Goal: Find specific page/section: Find specific page/section

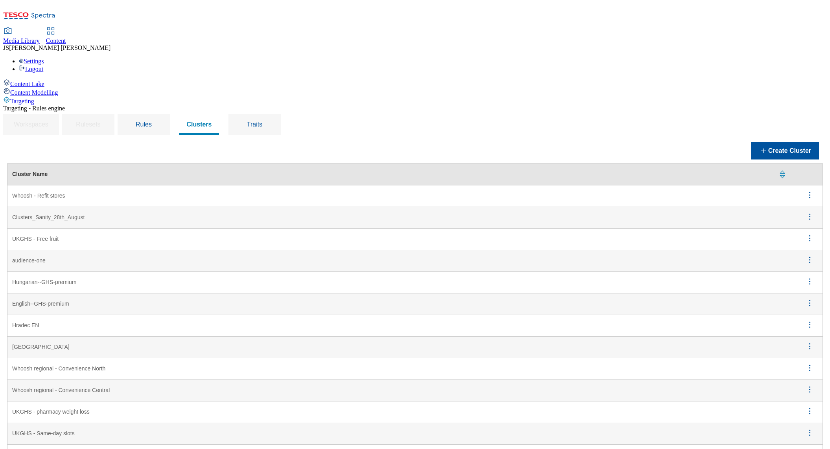
click at [40, 37] on span "Media Library" at bounding box center [21, 40] width 37 height 7
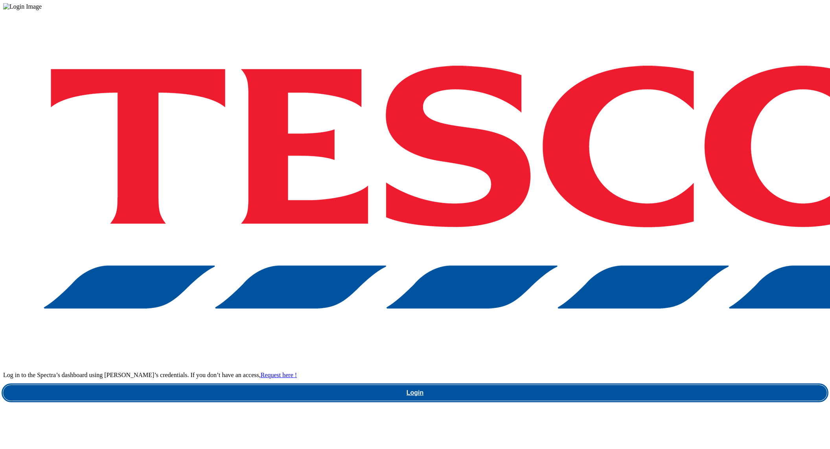
click at [619, 385] on link "Login" at bounding box center [414, 393] width 823 height 16
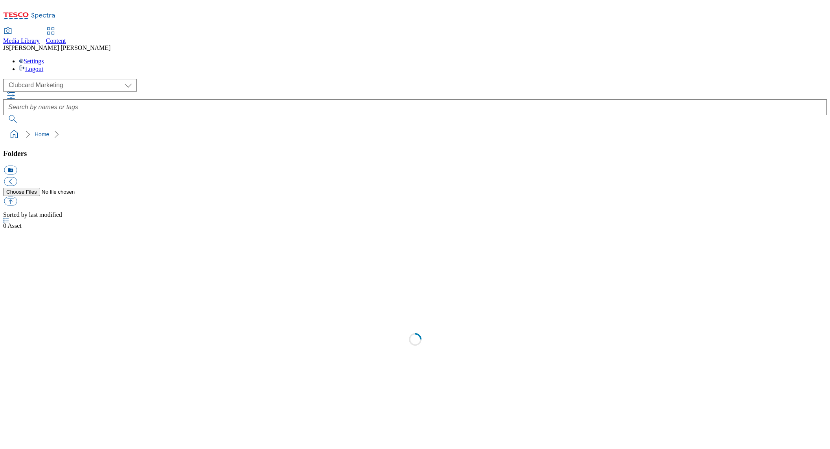
scroll to position [0, 0]
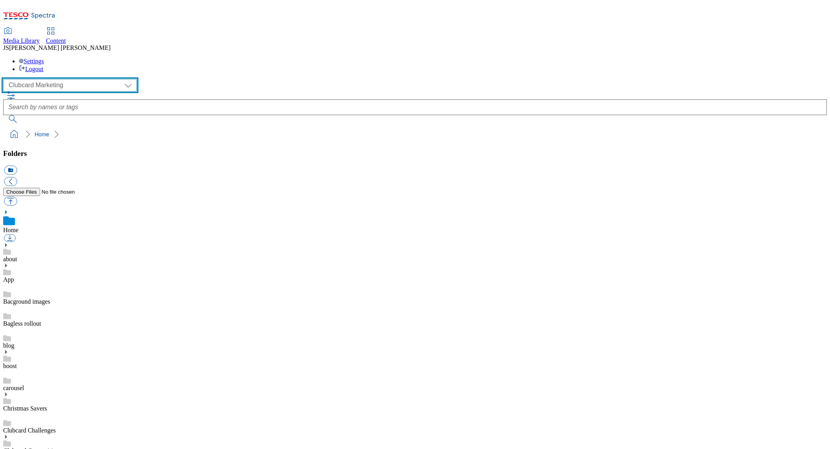
click at [51, 79] on select "Clubcard Marketing Dotcom UK GHS Marketing UK GHS ROI iGHS Marketing CE MCA CZ …" at bounding box center [70, 85] width 134 height 13
select select "flare-ghs-mktg"
click at [6, 79] on select "Clubcard Marketing Dotcom UK GHS Marketing UK GHS ROI iGHS Marketing CE MCA CZ …" at bounding box center [70, 85] width 134 height 13
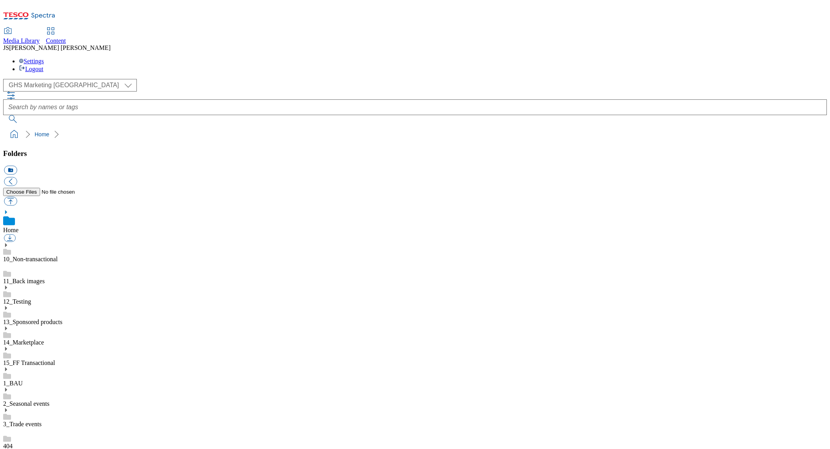
click at [9, 367] on icon at bounding box center [6, 370] width 6 height 6
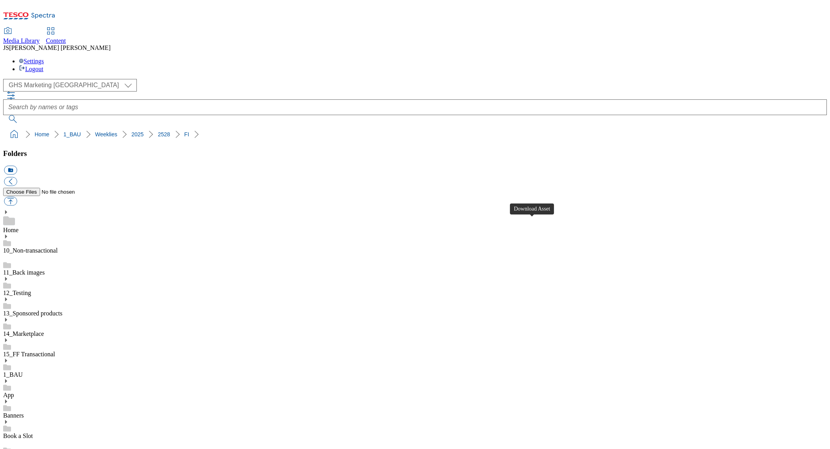
click at [66, 37] on span "Content" at bounding box center [56, 40] width 20 height 7
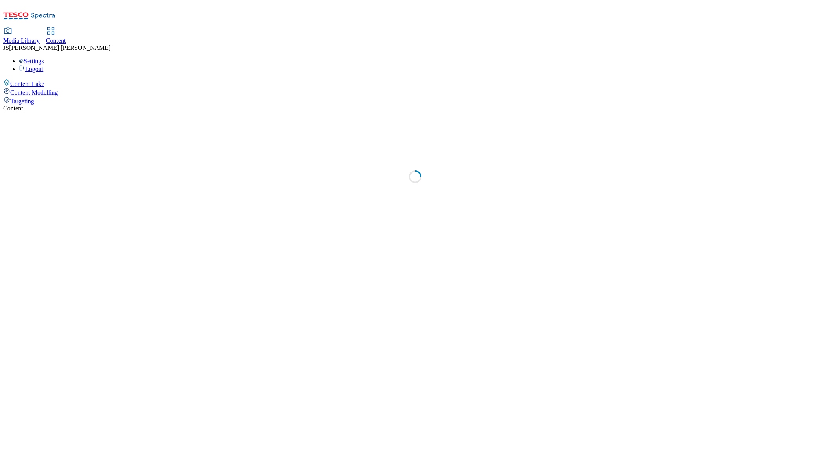
select select "phones-[GEOGRAPHIC_DATA]"
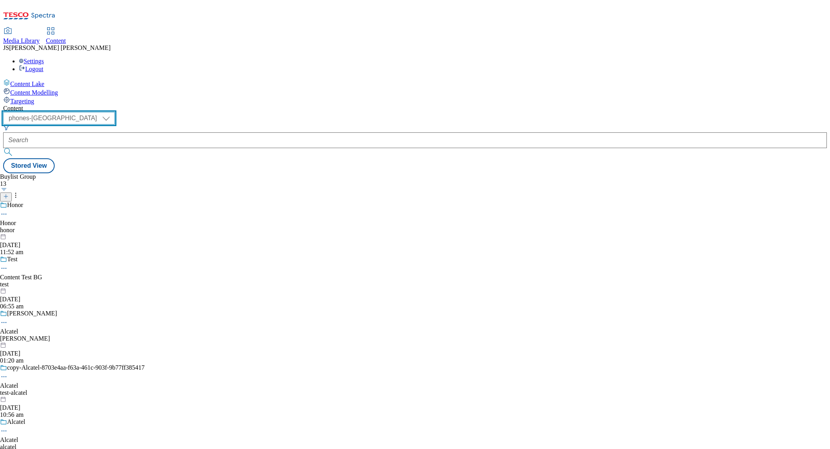
click at [115, 112] on select "ghs-roi ghs-[GEOGRAPHIC_DATA] ighs-cz ighs-hu ighs-sk phones-uk" at bounding box center [59, 118] width 112 height 13
click at [33, 98] on span "Targeting" at bounding box center [22, 101] width 24 height 7
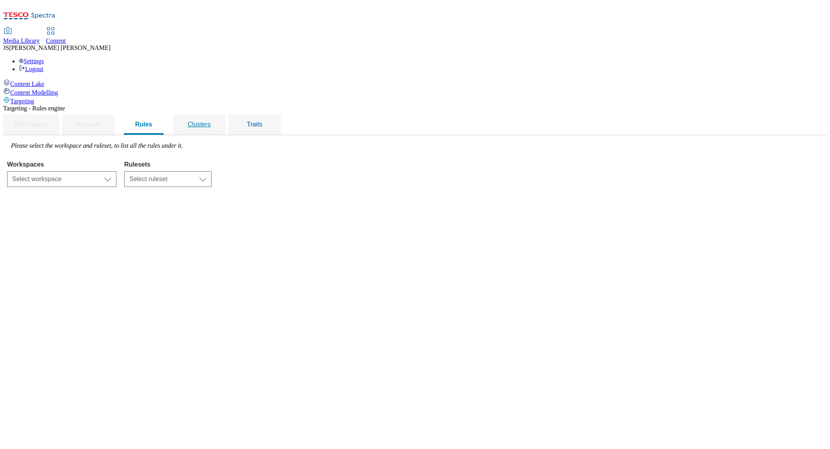
click at [211, 121] on span "Clusters" at bounding box center [198, 124] width 23 height 7
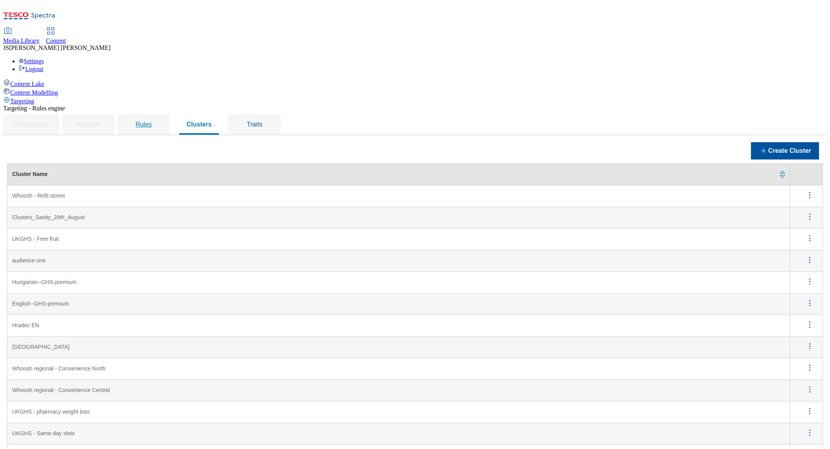
click at [152, 121] on span "Rules" at bounding box center [144, 124] width 16 height 7
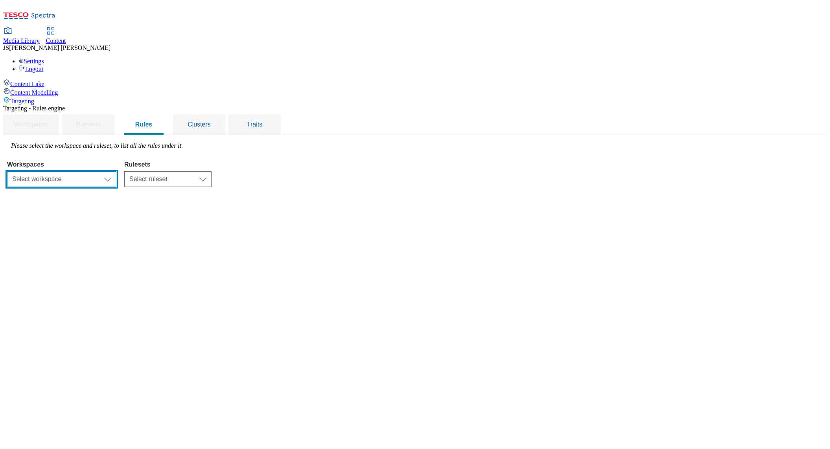
click at [116, 171] on select "Select workspace Content" at bounding box center [61, 179] width 109 height 16
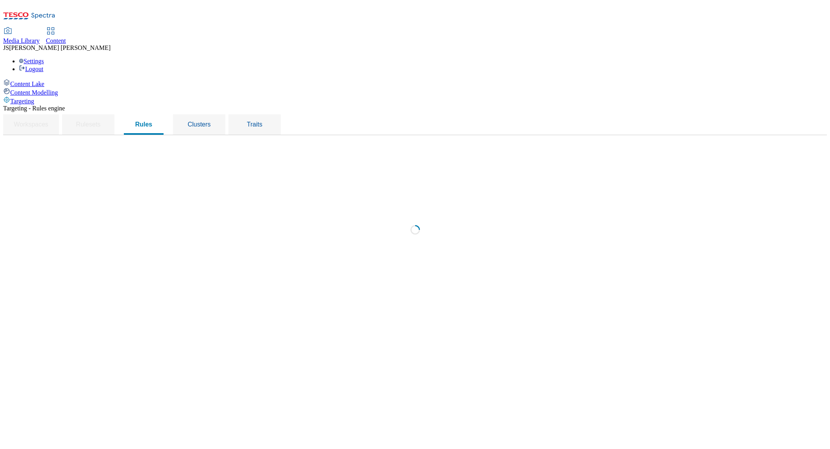
select select "f510054f-adaa-4692-b570-80fa3897127a"
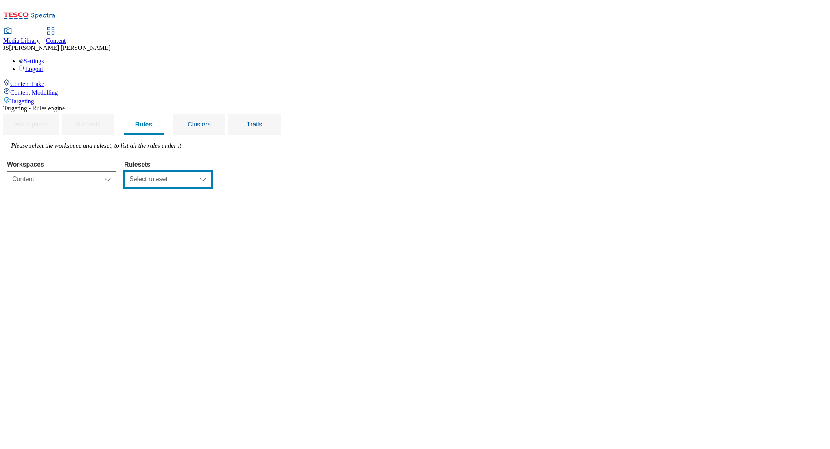
click at [211, 171] on select "Select ruleset CZ HU ROI SK UK" at bounding box center [167, 179] width 87 height 16
select select "7f9e739d-6abb-424f-b94f-4b375a3fe6e0"
click at [211, 171] on select "Select ruleset CZ HU ROI SK UK" at bounding box center [167, 179] width 87 height 16
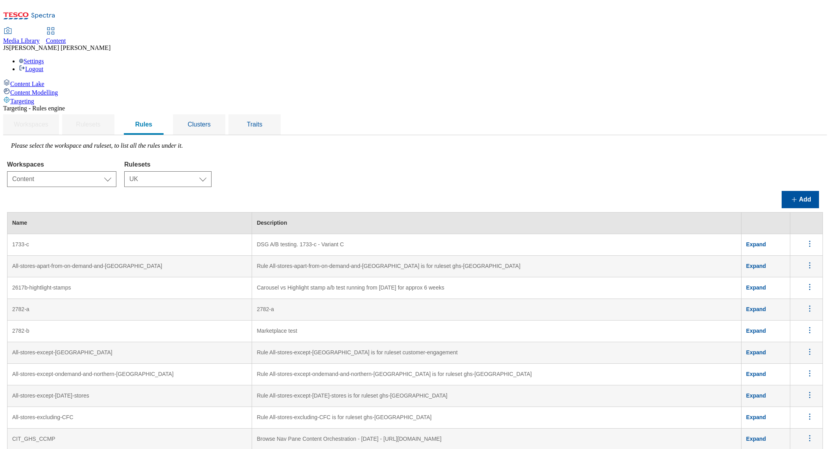
scroll to position [1634, 0]
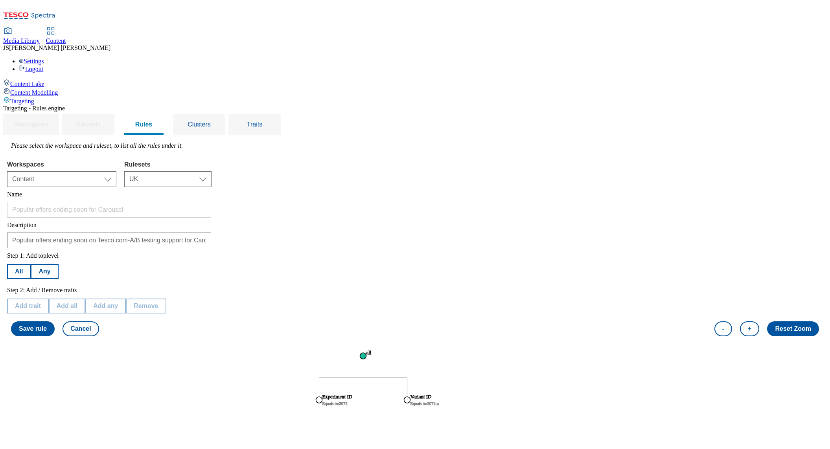
click at [34, 96] on div "Targeting" at bounding box center [414, 100] width 823 height 9
click at [99, 321] on button "Cancel" at bounding box center [80, 328] width 36 height 15
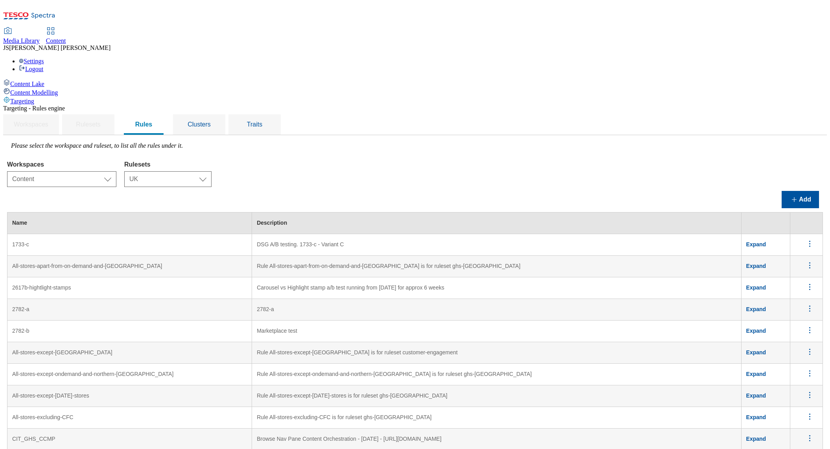
scroll to position [1634, 0]
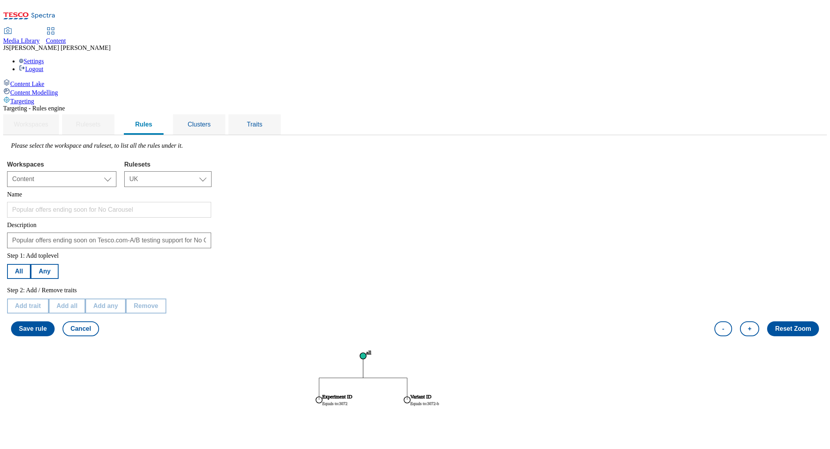
click at [40, 37] on span "Media Library" at bounding box center [21, 40] width 37 height 7
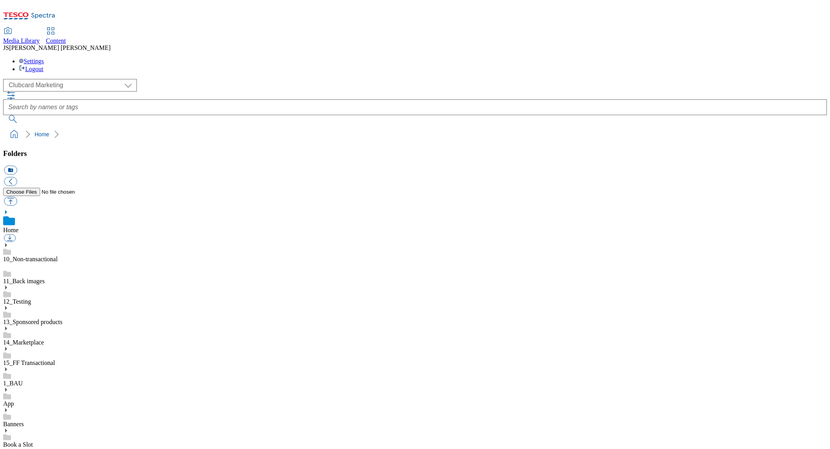
scroll to position [1, 0]
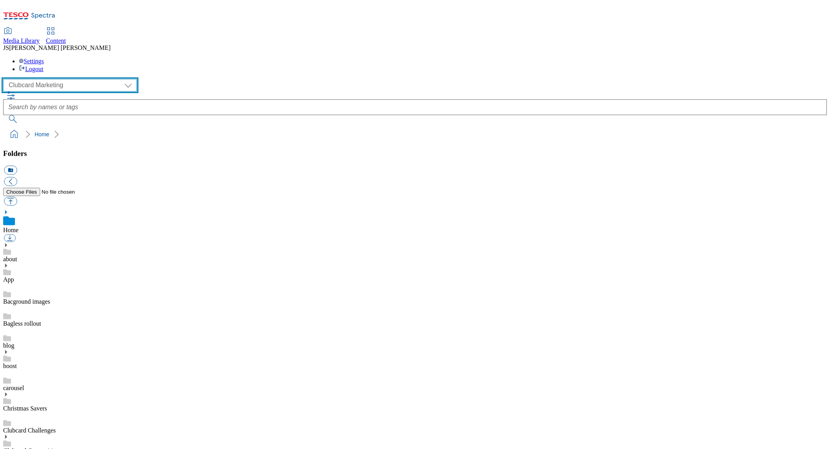
click at [47, 79] on select "Clubcard Marketing Dotcom UK GHS Marketing UK GHS ROI iGHS Marketing CE MCA CZ …" at bounding box center [70, 85] width 134 height 13
select select "flare-ghs-mktg"
click at [6, 79] on select "Clubcard Marketing Dotcom UK GHS Marketing UK GHS ROI iGHS Marketing CE MCA CZ …" at bounding box center [70, 85] width 134 height 13
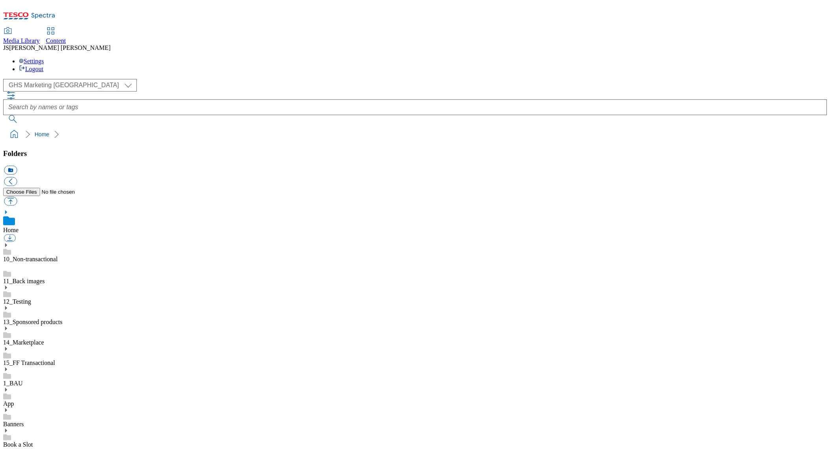
click at [9, 367] on icon at bounding box center [6, 370] width 6 height 6
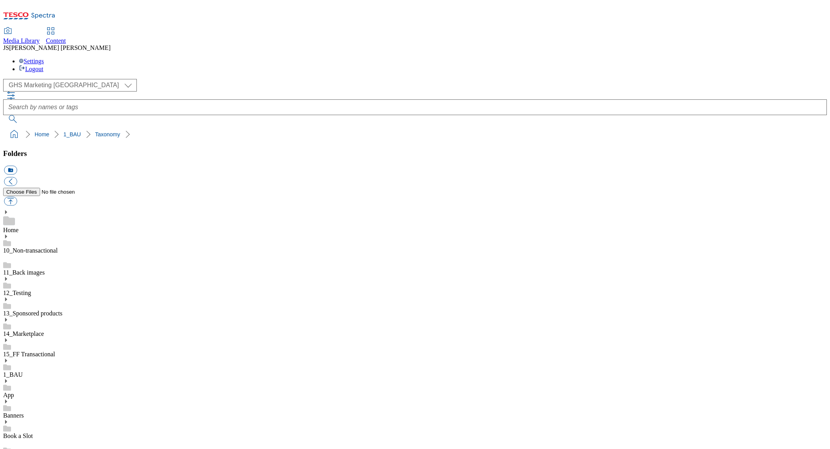
scroll to position [577, 0]
